Goal: Task Accomplishment & Management: Manage account settings

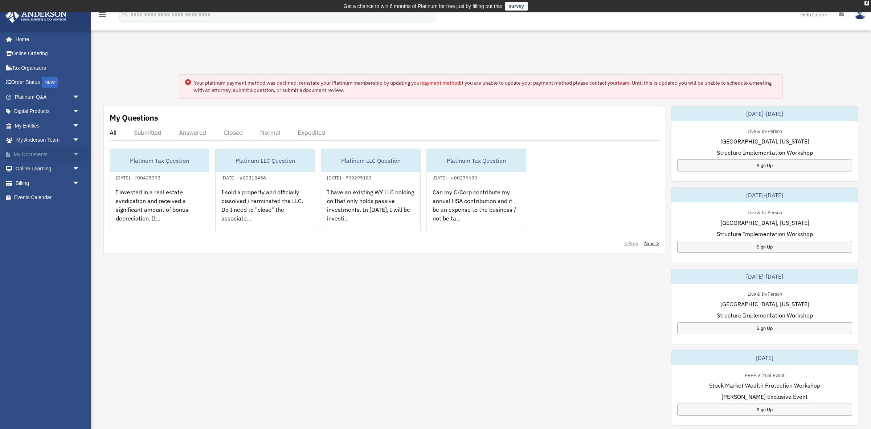
click at [75, 156] on span "arrow_drop_down" at bounding box center [80, 154] width 15 height 15
click at [31, 170] on link "Box" at bounding box center [50, 169] width 81 height 15
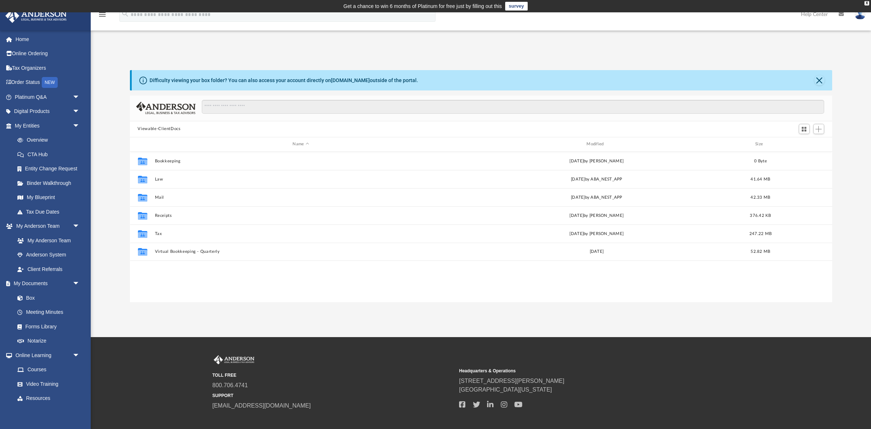
scroll to position [165, 702]
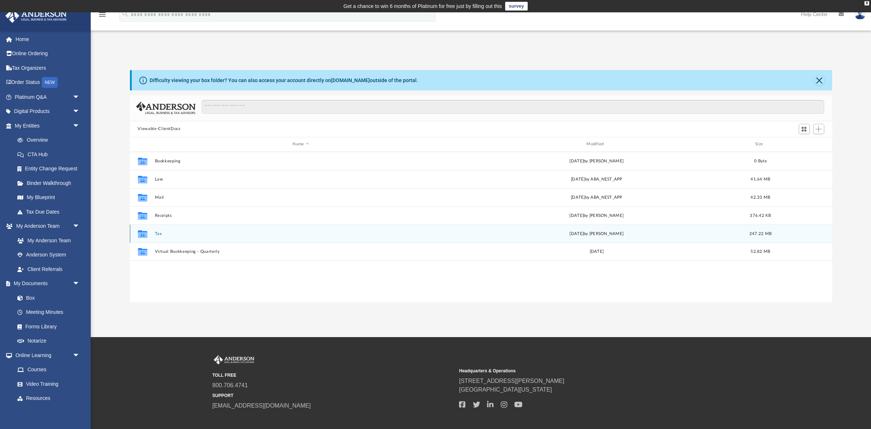
click at [160, 231] on button "Tax" at bounding box center [301, 233] width 293 height 5
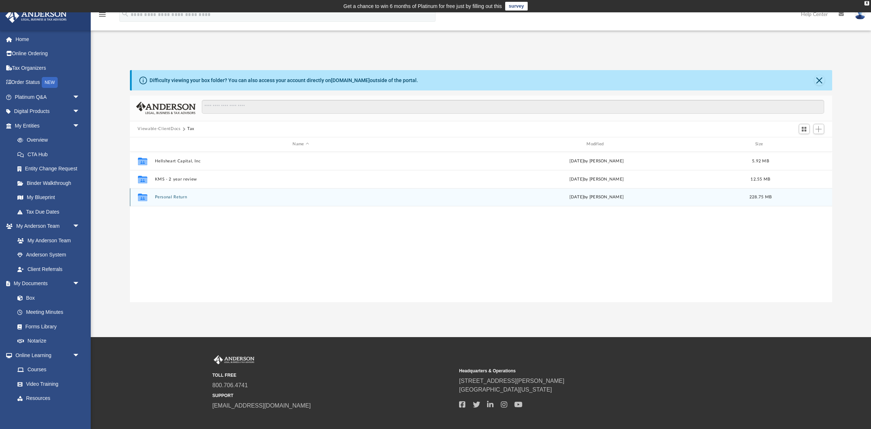
click at [174, 197] on button "Personal Return" at bounding box center [301, 197] width 293 height 5
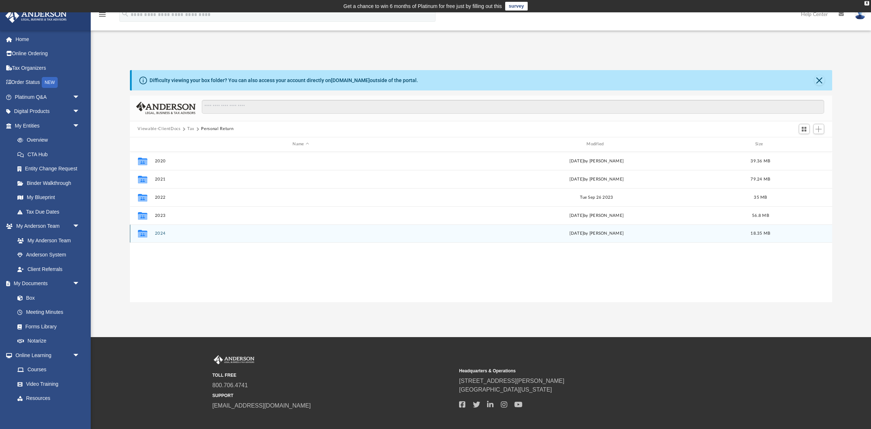
click at [158, 233] on button "2024" at bounding box center [301, 233] width 293 height 5
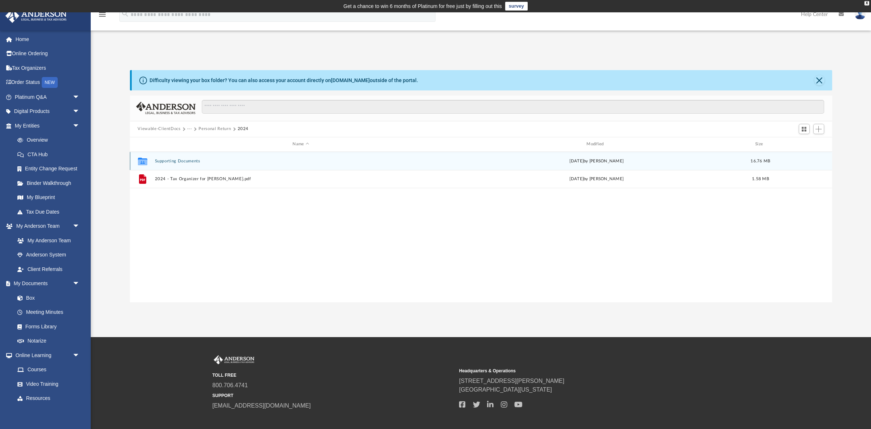
click at [192, 159] on button "Supporting Documents" at bounding box center [301, 160] width 293 height 5
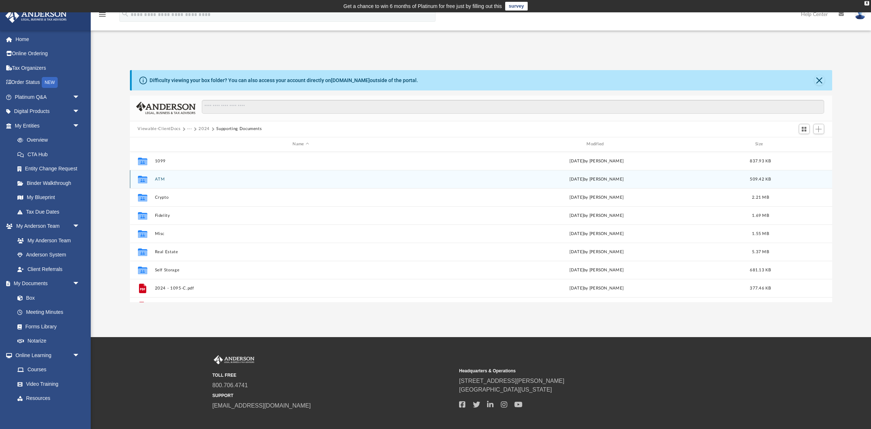
click at [160, 178] on button "ATM" at bounding box center [301, 178] width 293 height 5
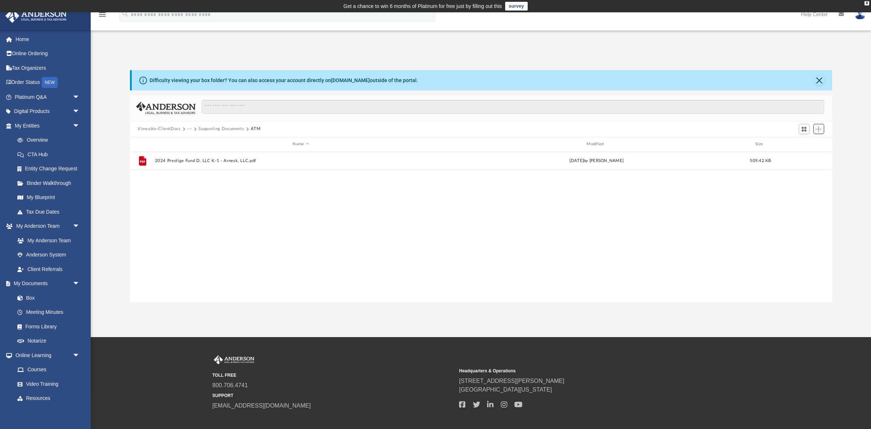
click at [824, 129] on button "Add" at bounding box center [819, 129] width 11 height 10
click at [807, 145] on li "Upload" at bounding box center [808, 143] width 23 height 8
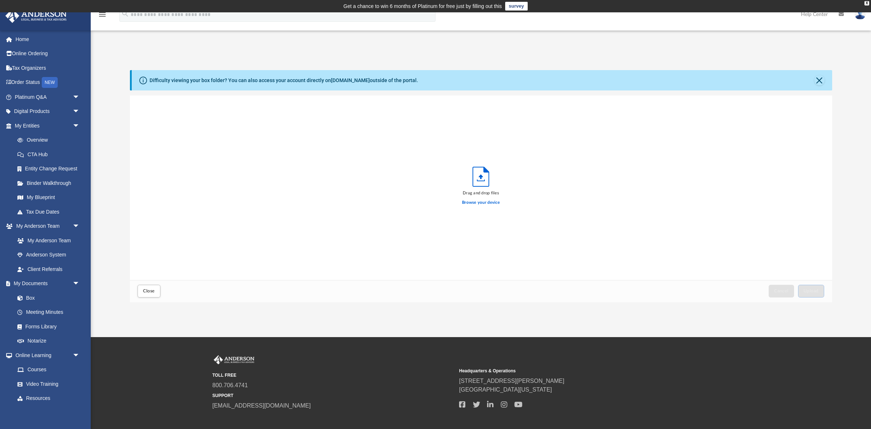
scroll to position [184, 702]
click at [489, 201] on label "Browse your device" at bounding box center [481, 202] width 38 height 7
click at [0, 0] on input "Browse your device" at bounding box center [0, 0] width 0 height 0
click at [807, 287] on button "Upload" at bounding box center [811, 291] width 26 height 13
click at [155, 292] on button "Close" at bounding box center [149, 291] width 23 height 13
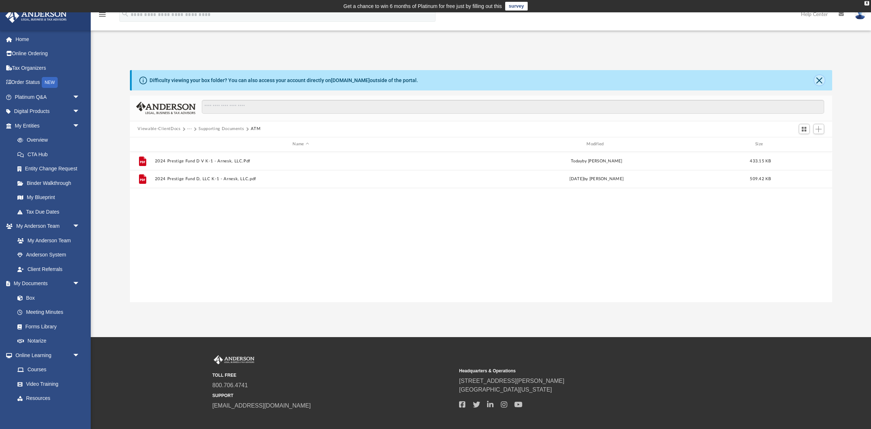
click at [822, 80] on button "Close" at bounding box center [820, 80] width 10 height 10
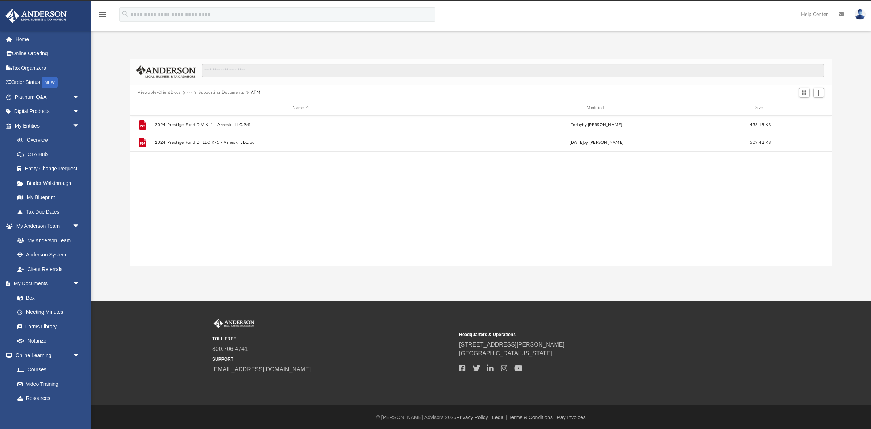
scroll to position [12, 0]
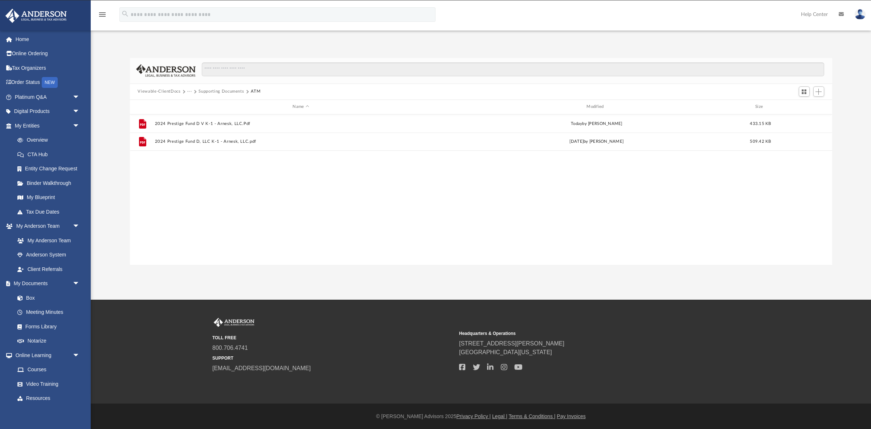
click at [858, 14] on img at bounding box center [860, 14] width 11 height 11
click at [733, 61] on link "Logout" at bounding box center [751, 63] width 73 height 15
